Goal: Check status: Check status

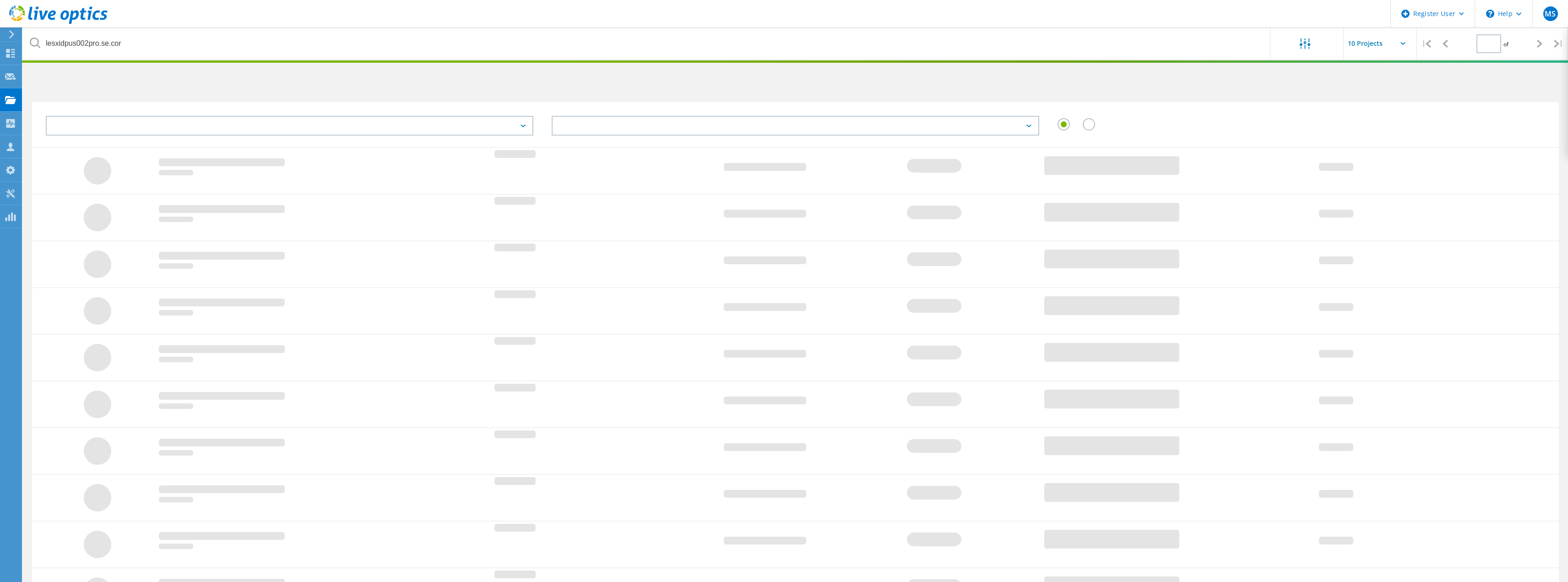
type input "1"
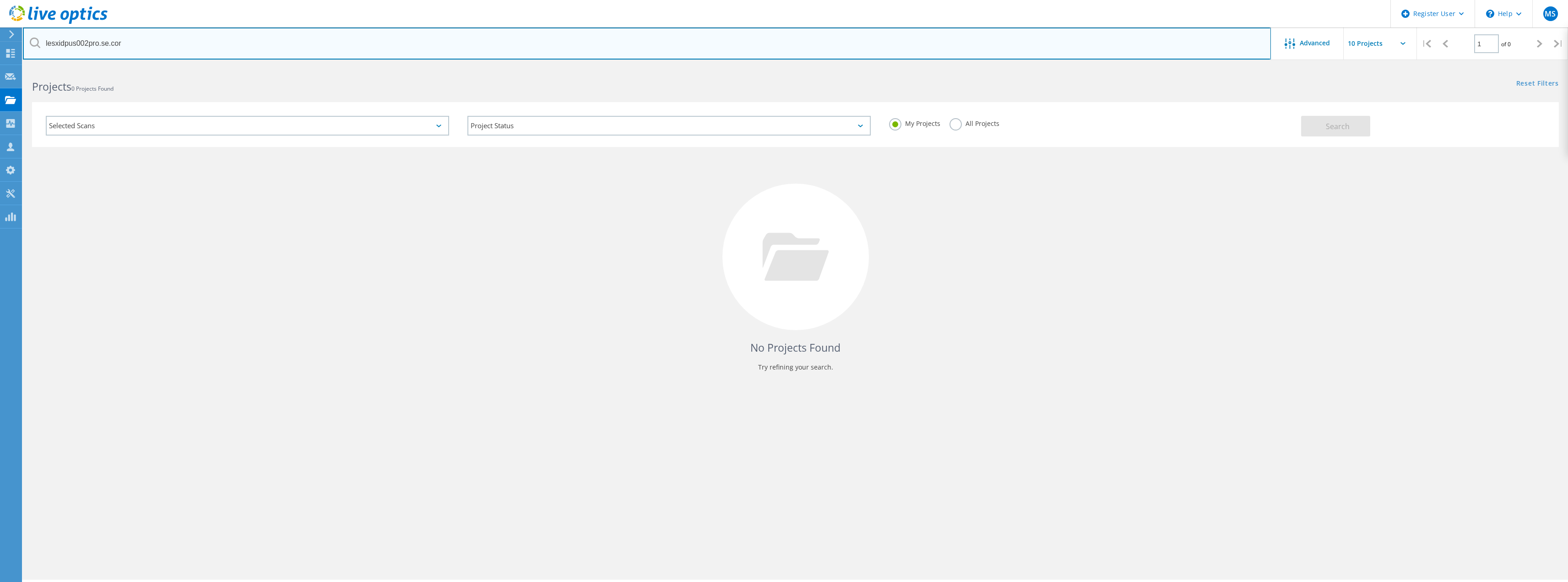
drag, startPoint x: 333, startPoint y: 45, endPoint x: -104, endPoint y: 53, distance: 437.1
click at [0, 53] on html "Register User \n Help Explore Helpful Articles Contact Support MS Dell User Mat…" at bounding box center [784, 303] width 1568 height 607
paste input "DPUS-UJA-VxRail"
type input "DPUS-UJA-VxRail"
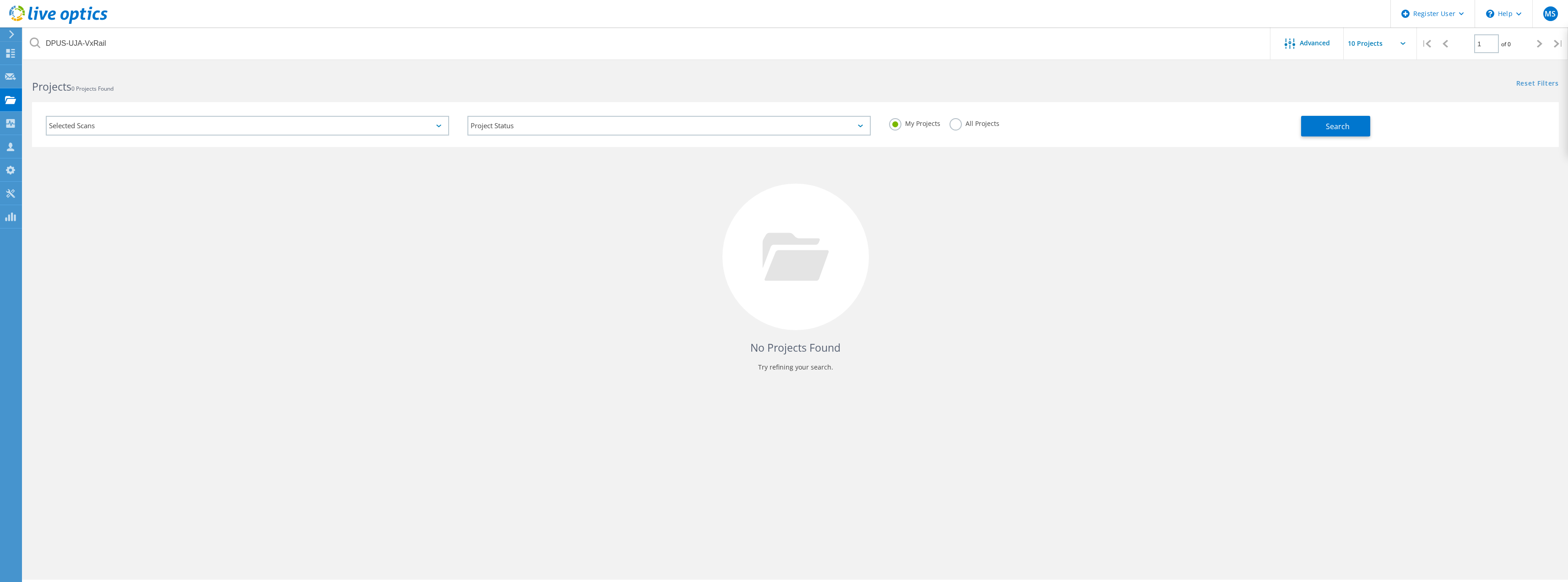
click at [963, 127] on div "All Projects" at bounding box center [975, 125] width 50 height 13
click at [958, 121] on label "All Projects" at bounding box center [975, 122] width 50 height 8
click at [0, 0] on input "All Projects" at bounding box center [0, 0] width 0 height 0
click at [1356, 124] on button "Search" at bounding box center [1335, 126] width 69 height 20
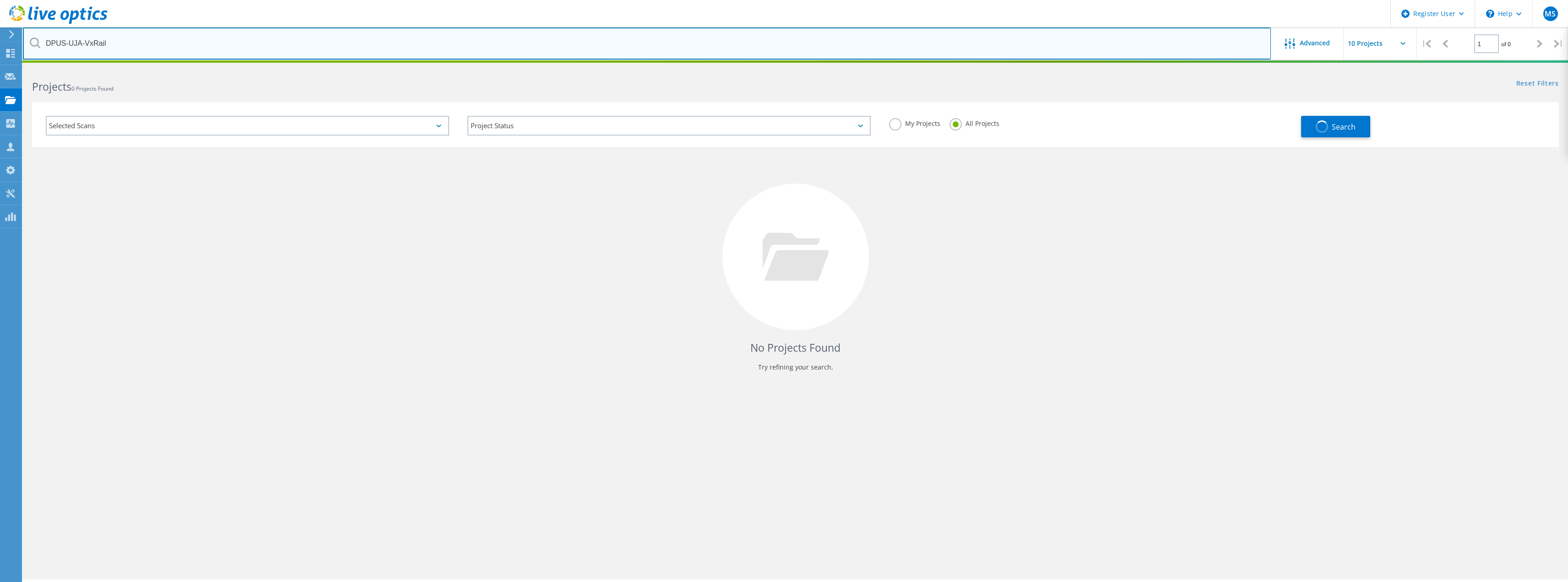
click at [255, 45] on input "DPUS-UJA-VxRail" at bounding box center [647, 43] width 1248 height 32
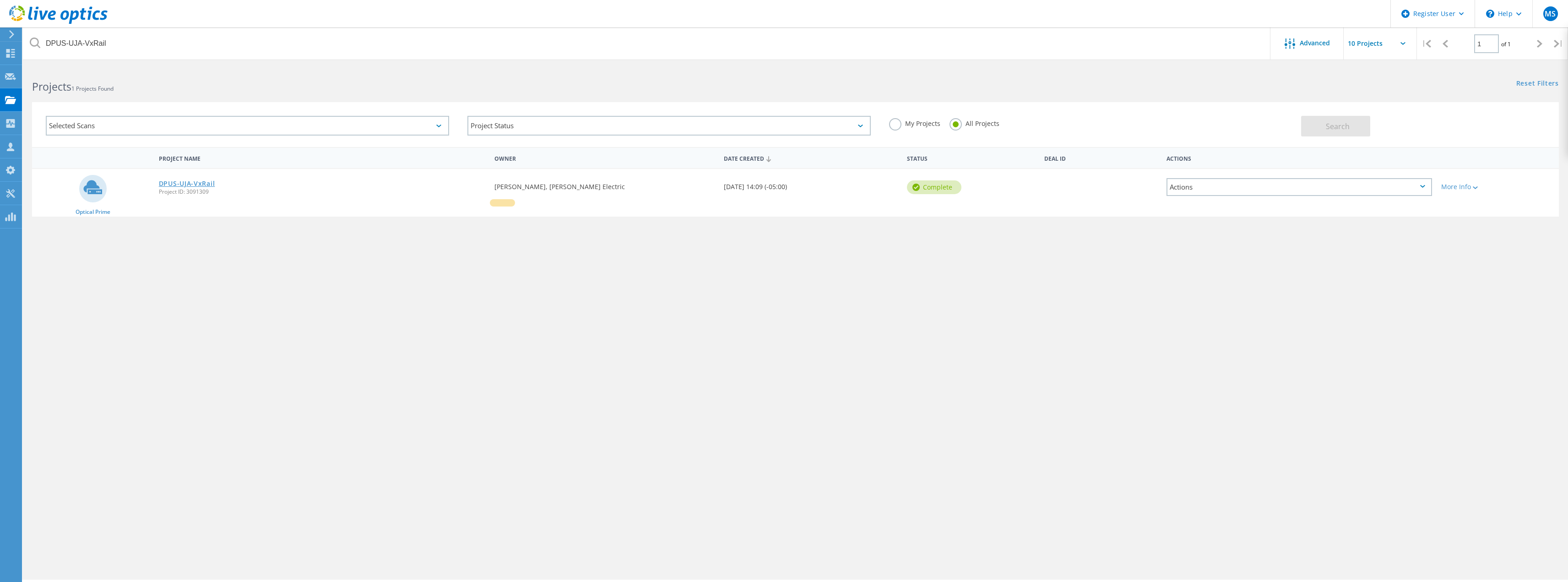
click at [192, 180] on link "DPUS-UJA-VxRail" at bounding box center [186, 183] width 56 height 6
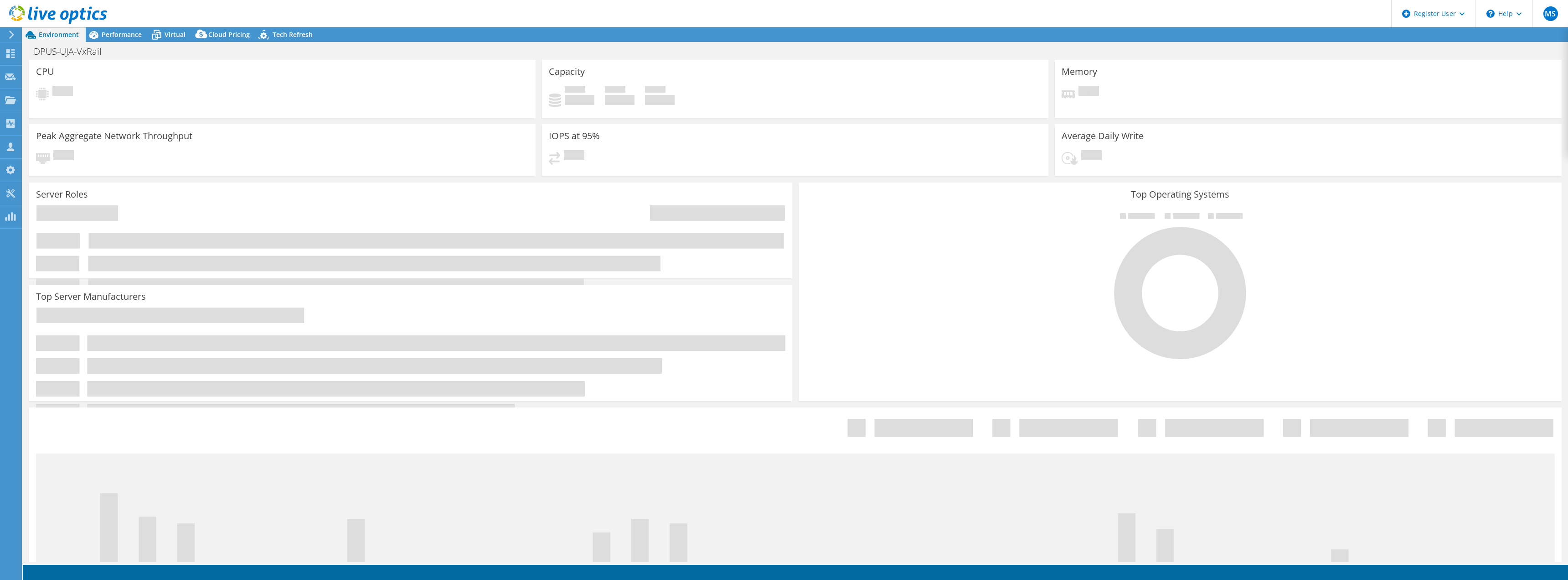
select select "USD"
